Goal: Check status: Check status

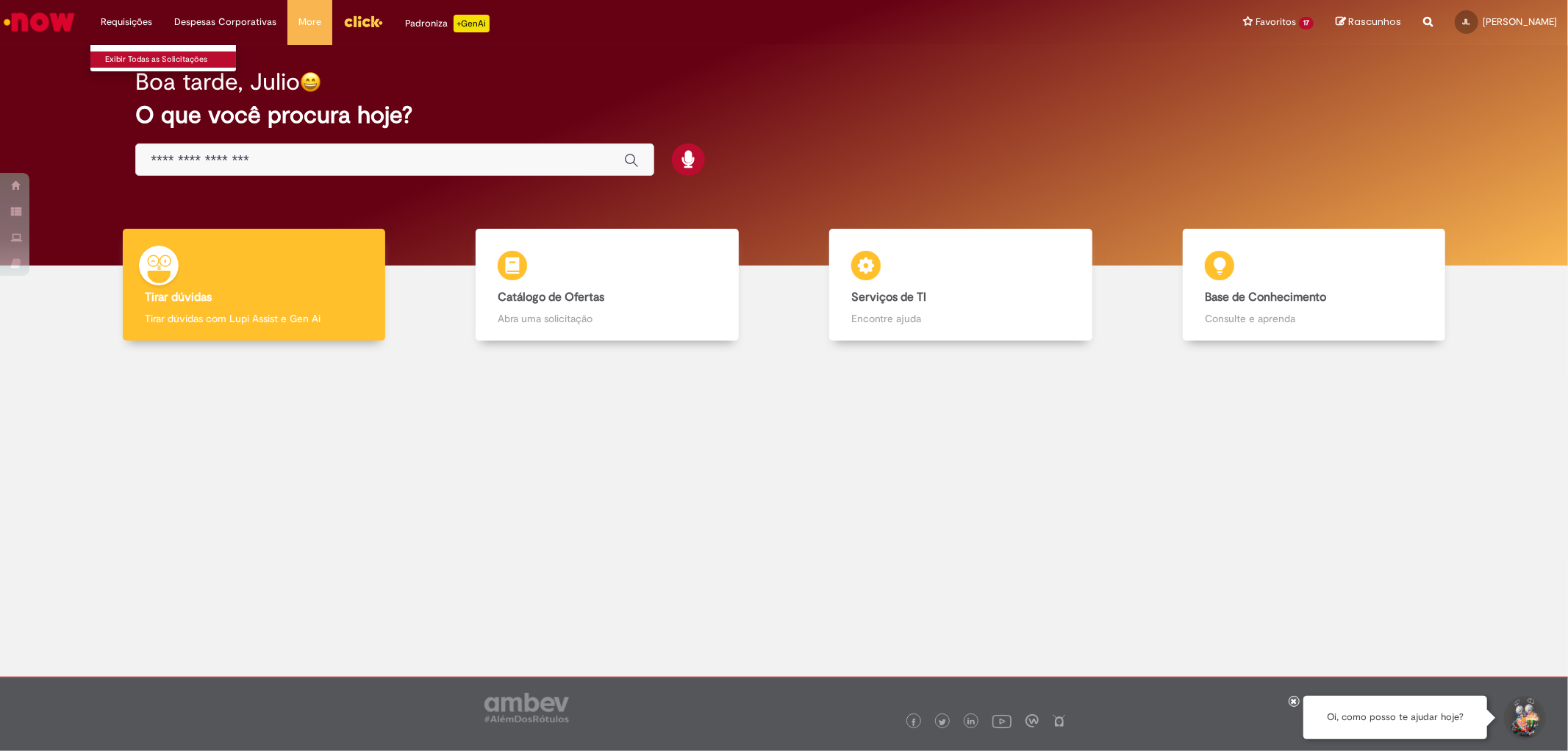
click at [150, 54] on link "Exibir Todas as Solicitações" at bounding box center [171, 59] width 162 height 16
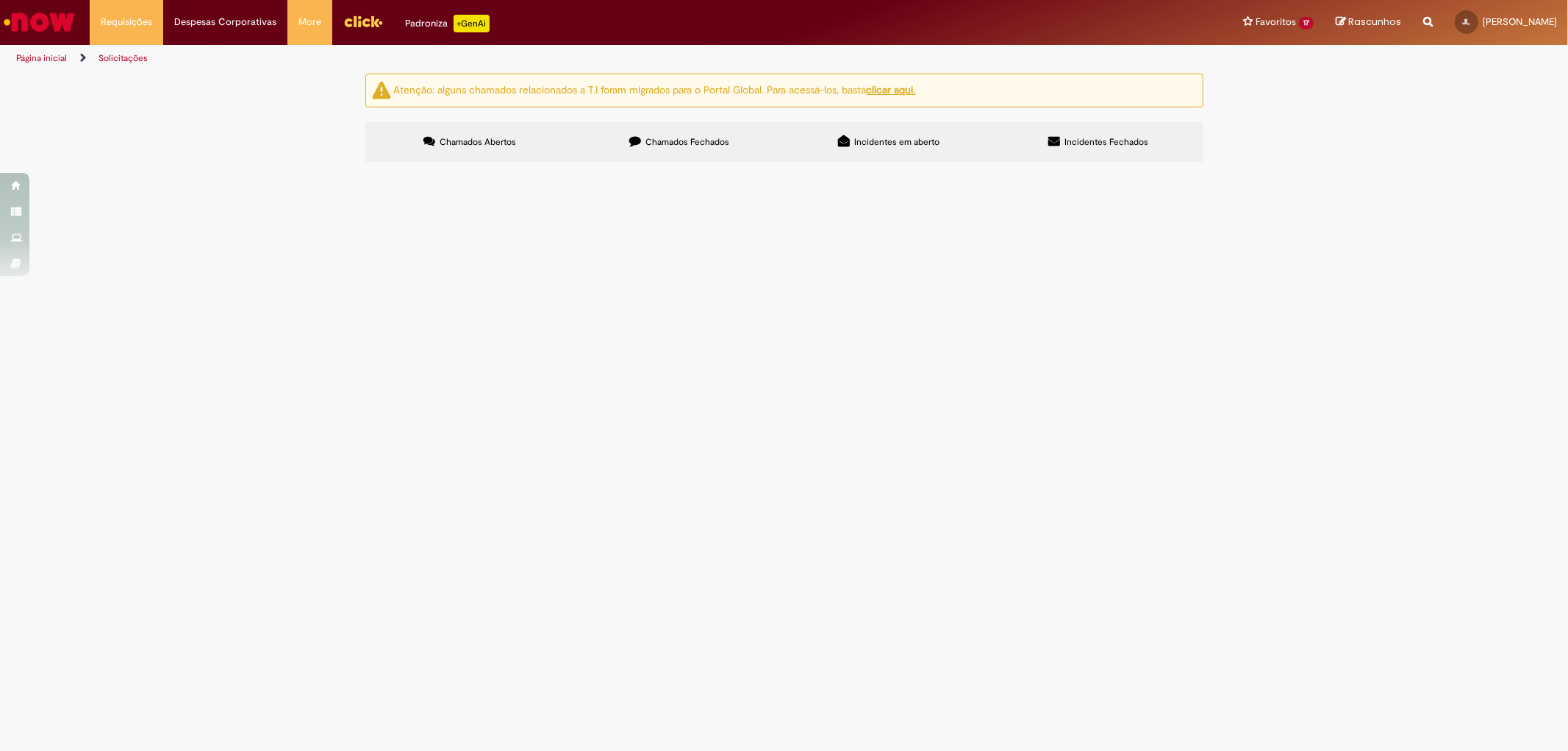
click at [1098, 143] on span "Incidentes Fechados" at bounding box center [1106, 141] width 84 height 11
click at [701, 142] on span "Chamados Fechados" at bounding box center [687, 141] width 84 height 11
click at [0, 0] on link "2" at bounding box center [0, 0] width 0 height 0
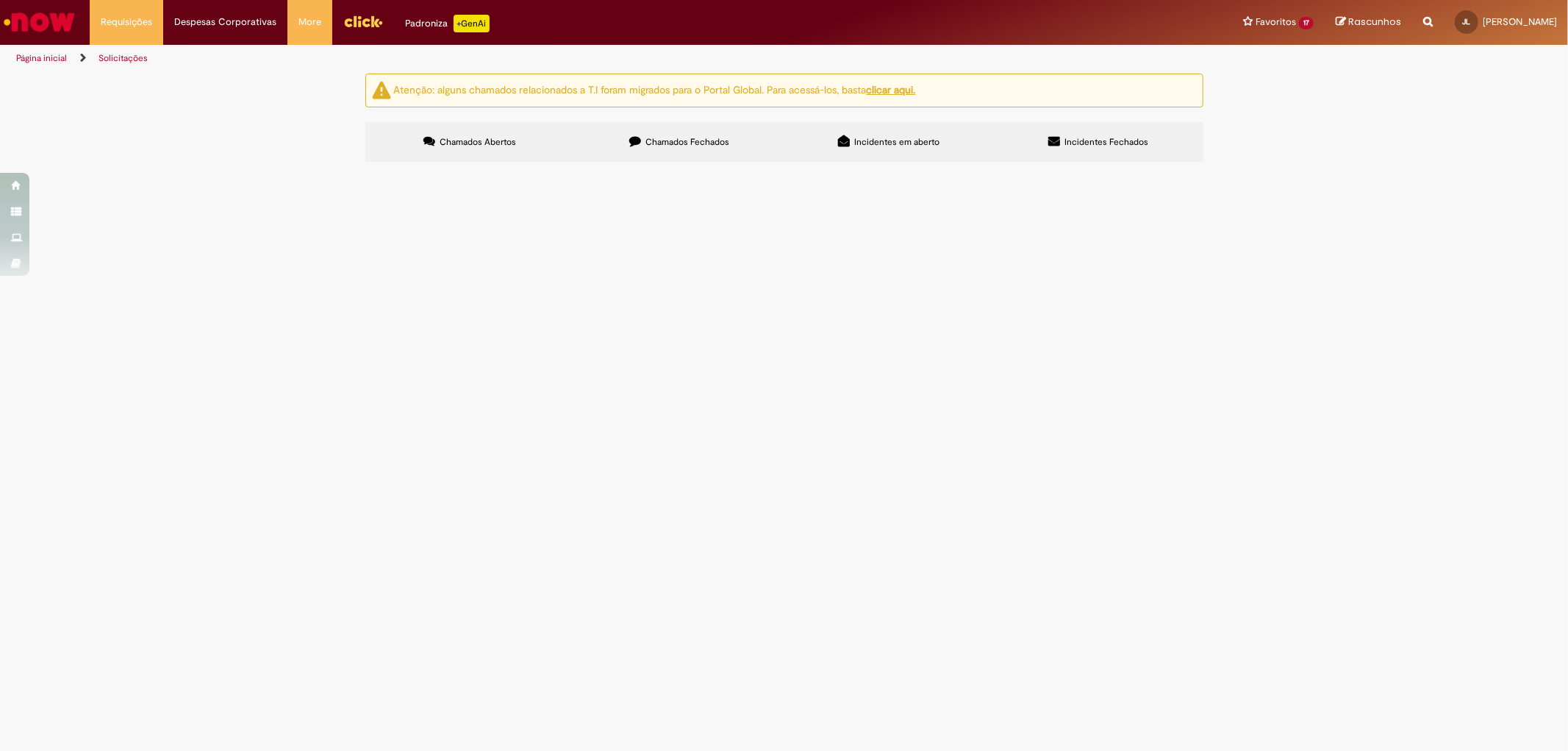
click at [0, 0] on link "1" at bounding box center [0, 0] width 0 height 0
click at [0, 0] on link "2" at bounding box center [0, 0] width 0 height 0
click at [0, 0] on span "Bom dia solicito a criação do ordem de custeio da base anexo. Já validado pelo …" at bounding box center [0, 0] width 0 height 0
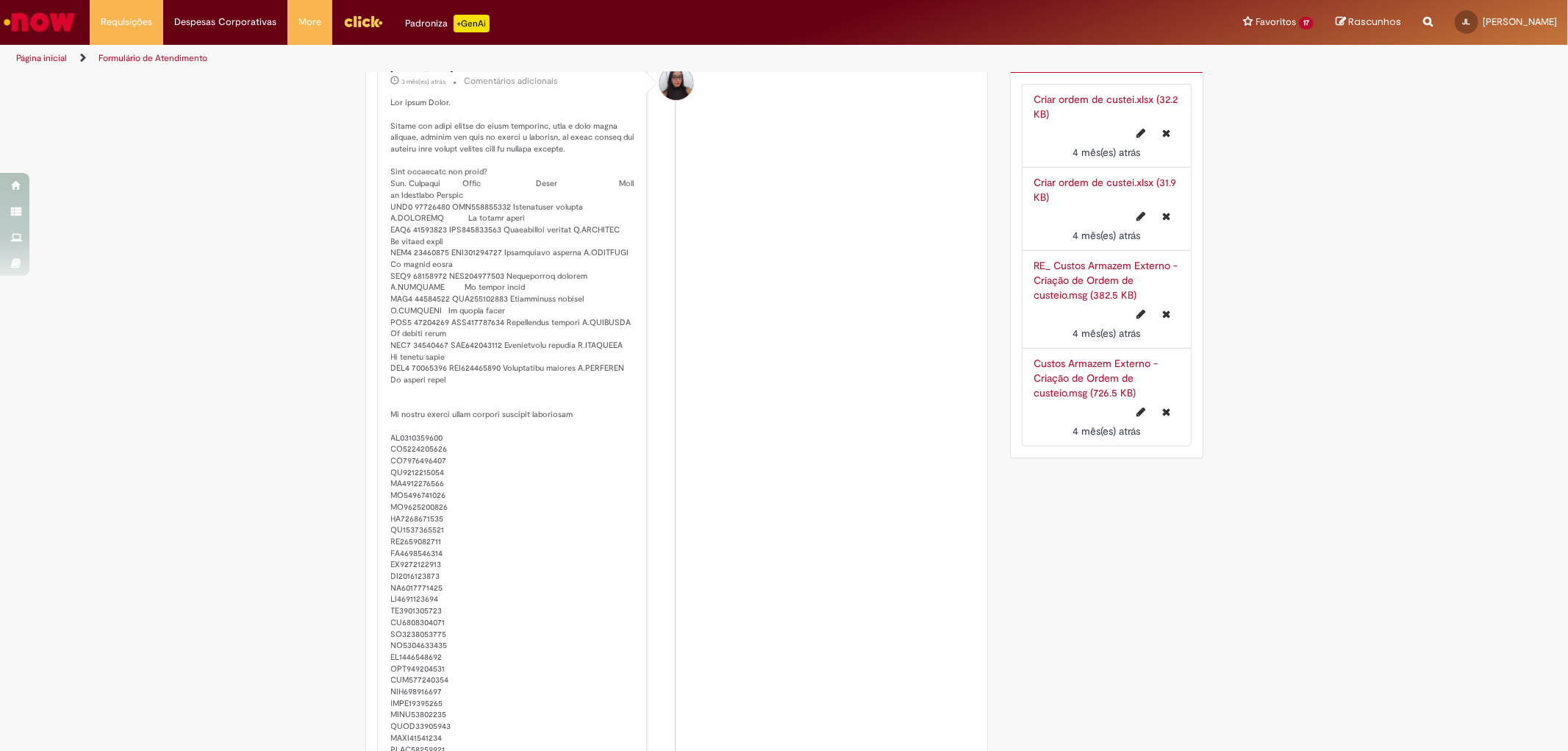
scroll to position [408, 0]
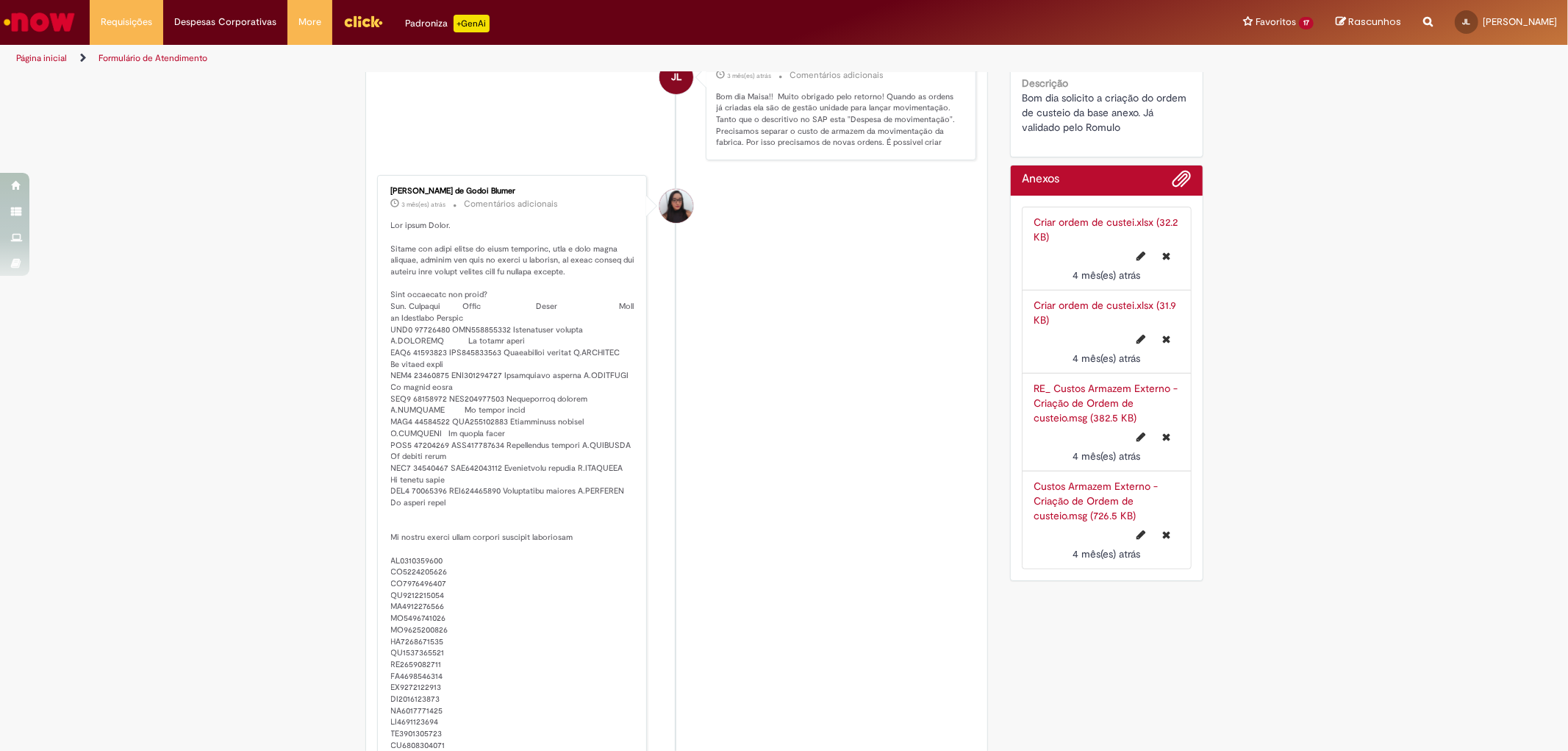
click at [1089, 305] on link "Criar ordem de custei.xlsx (31.9 KB)" at bounding box center [1105, 312] width 143 height 28
